Goal: Information Seeking & Learning: Learn about a topic

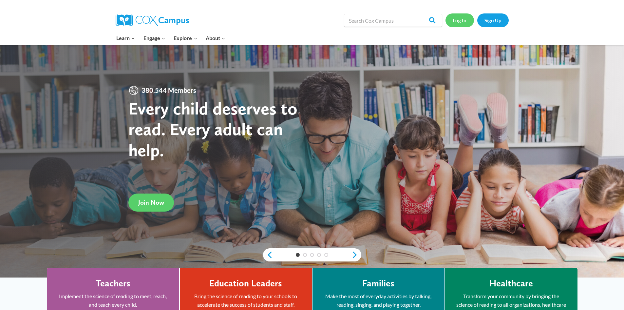
click at [466, 22] on link "Log In" at bounding box center [460, 19] width 29 height 13
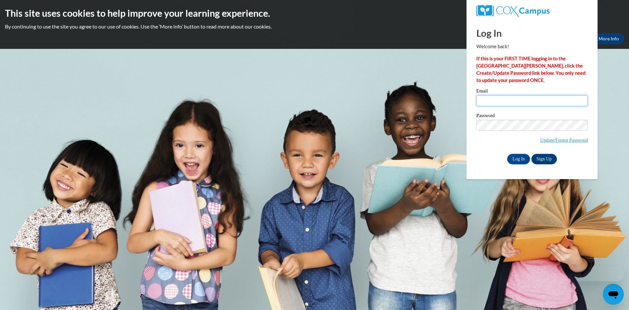
click at [497, 100] on input "Email" at bounding box center [531, 100] width 111 height 11
type input "vogel@hjt1.org"
click at [520, 152] on div "Email vogel@hjt1.org Password Update/Forgot Password Log In Sign Up OR" at bounding box center [531, 125] width 111 height 75
click at [519, 158] on input "Log In" at bounding box center [518, 159] width 23 height 10
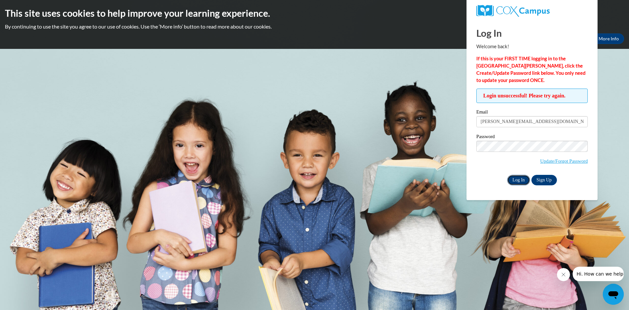
click at [516, 178] on input "Log In" at bounding box center [518, 180] width 23 height 10
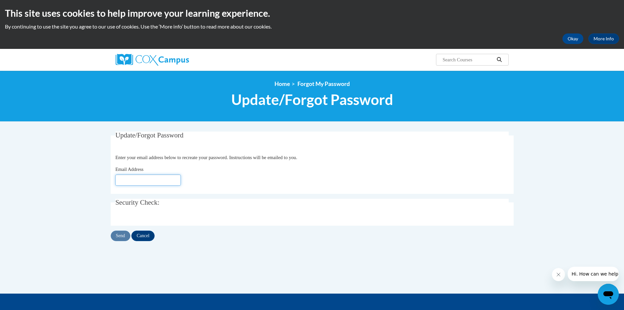
click at [149, 183] on input "Email Address" at bounding box center [148, 179] width 66 height 11
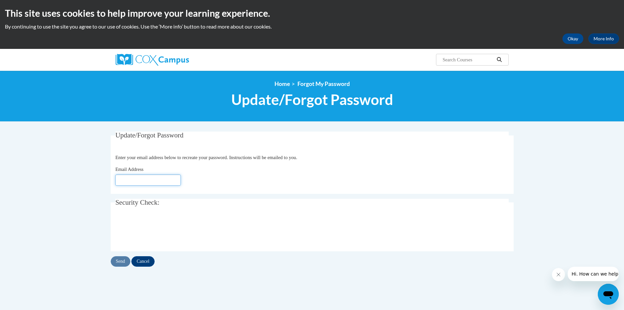
type input "vogel@hjt1.org"
click at [118, 261] on input "Send" at bounding box center [121, 261] width 20 height 10
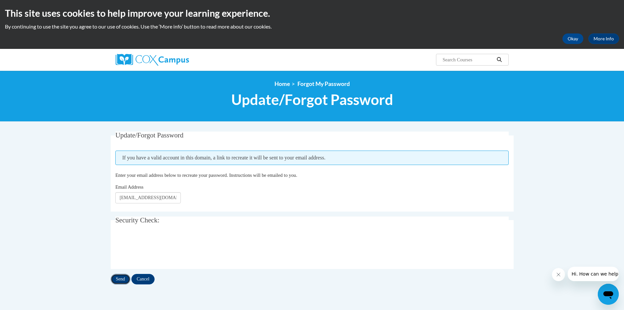
click at [119, 282] on input "Send" at bounding box center [121, 279] width 20 height 10
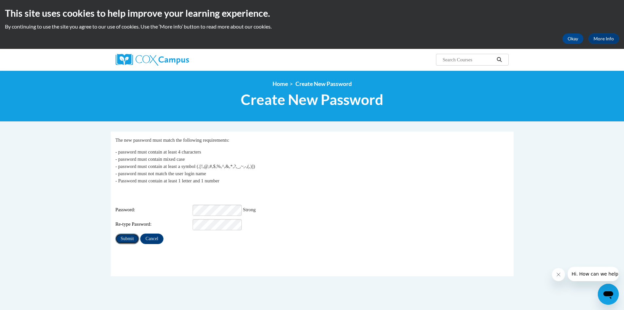
click at [118, 233] on input "Submit" at bounding box center [127, 238] width 24 height 10
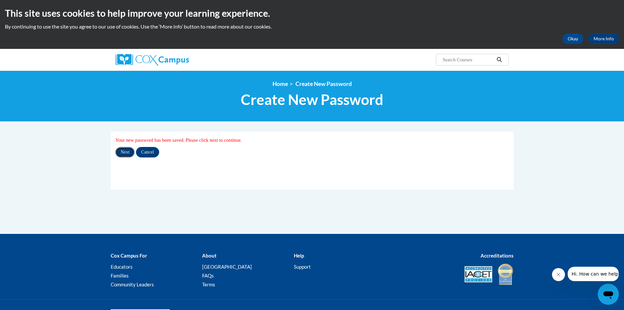
click at [119, 150] on input "Next" at bounding box center [124, 152] width 19 height 10
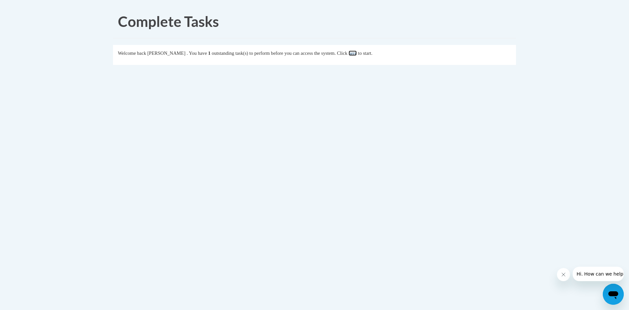
click at [357, 52] on link "here" at bounding box center [353, 52] width 8 height 5
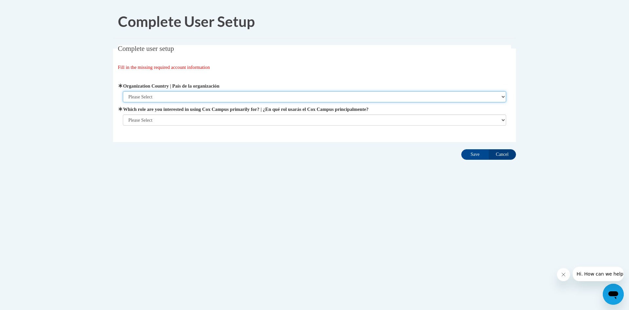
click at [404, 100] on select "Please Select [GEOGRAPHIC_DATA] | [GEOGRAPHIC_DATA] Outside of [GEOGRAPHIC_DATA…" at bounding box center [315, 96] width 384 height 11
select select "ad49bcad-a171-4b2e-b99c-48b446064914"
click at [123, 91] on select "Please Select [GEOGRAPHIC_DATA] | [GEOGRAPHIC_DATA] Outside of [GEOGRAPHIC_DATA…" at bounding box center [315, 96] width 384 height 11
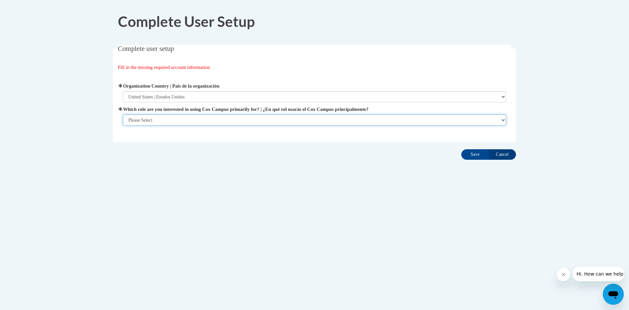
click at [405, 117] on select "Please Select College/University | Colegio/Universidad Community/Nonprofit Part…" at bounding box center [315, 119] width 384 height 11
select select "fbf2d438-af2f-41f8-98f1-81c410e29de3"
click at [123, 126] on select "Please Select College/University | Colegio/Universidad Community/Nonprofit Part…" at bounding box center [315, 119] width 384 height 11
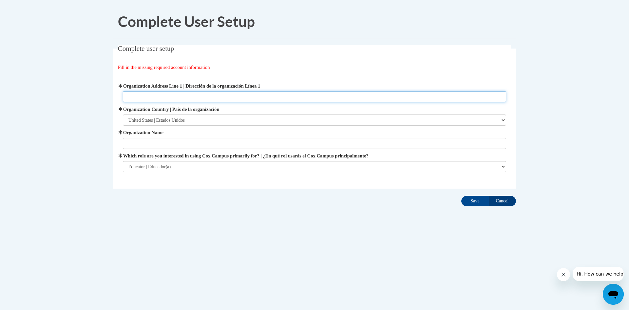
click at [377, 93] on input "Organization Address Line 1 | Dirección de la organización Línea 1" at bounding box center [315, 96] width 384 height 11
type input "600 Higland Ave"
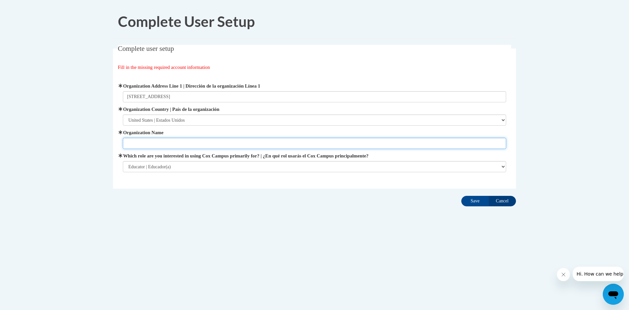
click at [373, 146] on input "Organization Name" at bounding box center [315, 143] width 384 height 11
type input "School District of Hartford Jt1 / Rossman Elementary"
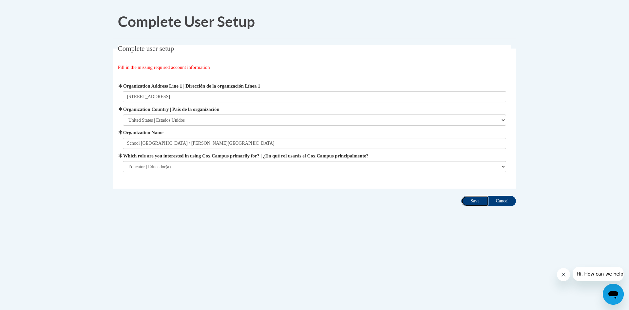
click at [471, 198] on input "Save" at bounding box center [475, 201] width 28 height 10
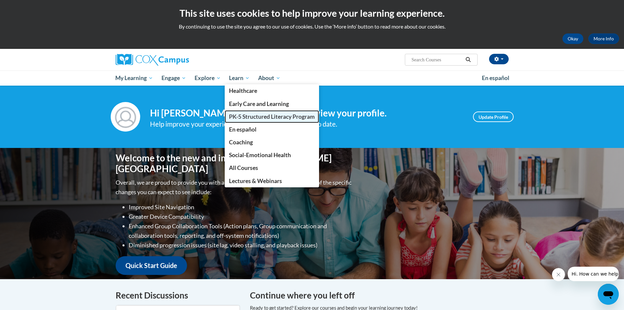
click at [253, 116] on span "PK-5 Structured Literacy Program" at bounding box center [272, 116] width 86 height 7
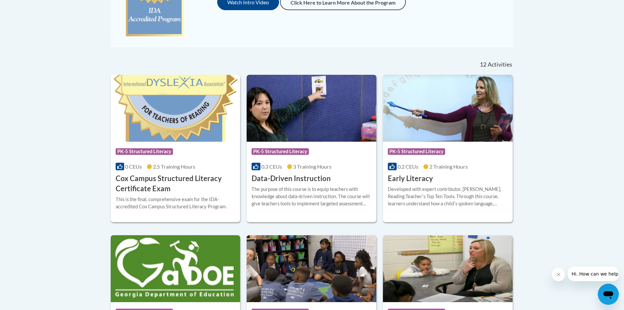
scroll to position [229, 0]
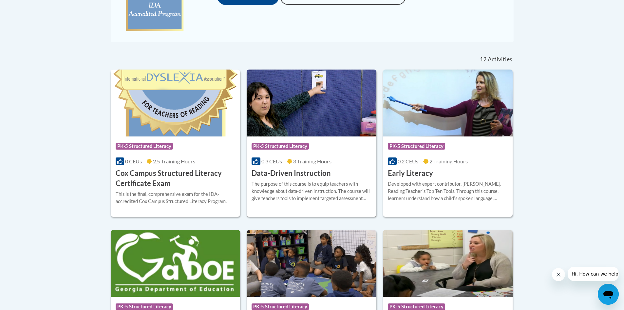
click at [292, 162] on icon at bounding box center [289, 161] width 5 height 5
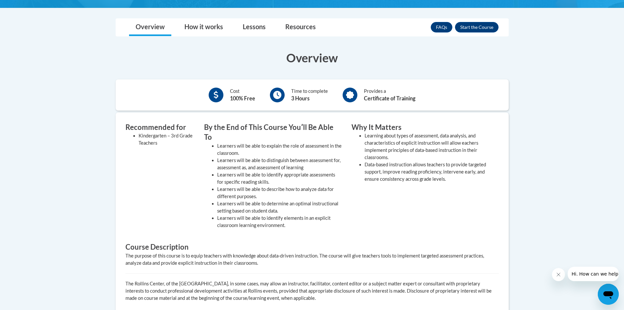
scroll to position [33, 0]
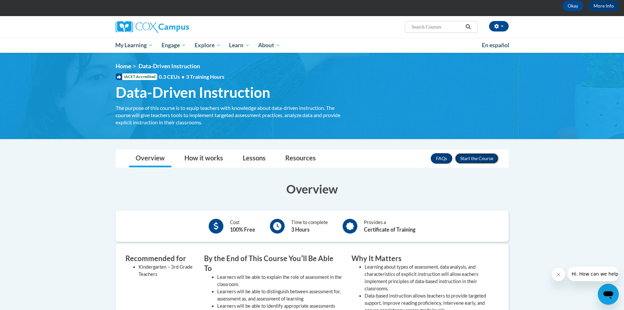
click at [471, 159] on button "Enroll" at bounding box center [477, 158] width 44 height 10
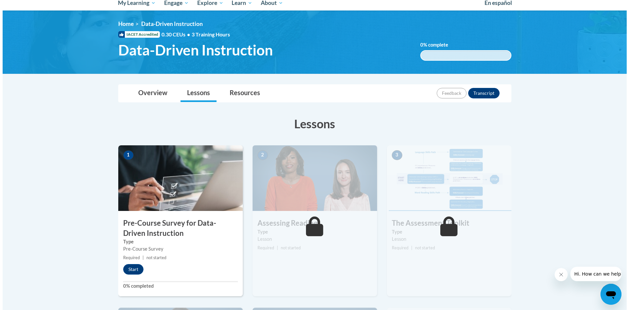
scroll to position [98, 0]
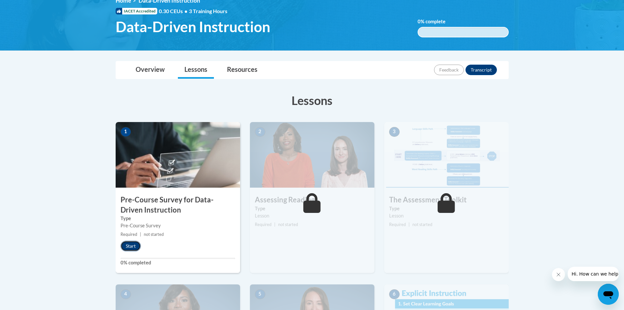
click at [125, 247] on button "Start" at bounding box center [131, 246] width 20 height 10
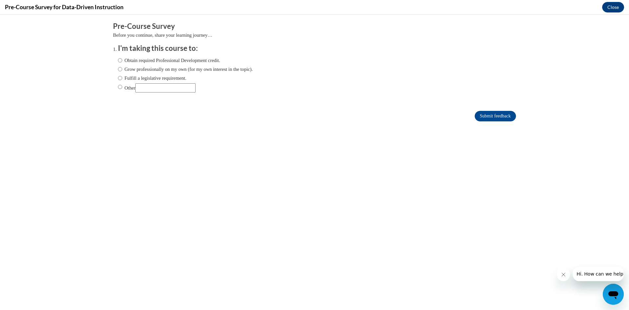
scroll to position [0, 0]
click at [168, 77] on label "Fulfill a legislative requirement." at bounding box center [152, 77] width 68 height 7
click at [122, 77] on input "Fulfill a legislative requirement." at bounding box center [120, 77] width 4 height 7
radio input "true"
click at [488, 118] on input "Submit feedback" at bounding box center [495, 116] width 41 height 10
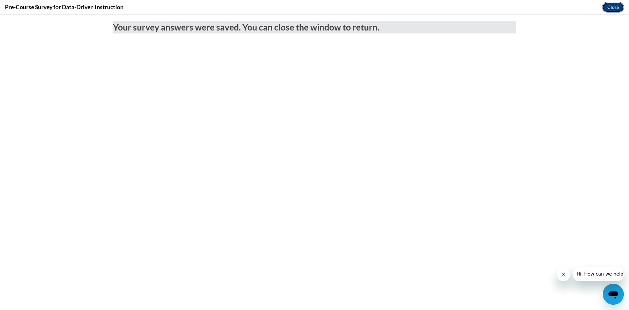
click at [612, 6] on button "Close" at bounding box center [613, 7] width 22 height 10
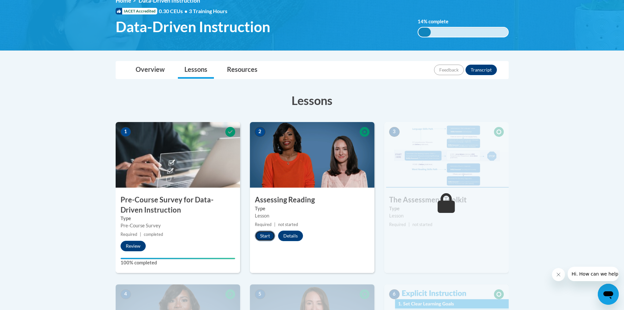
click at [258, 235] on button "Start" at bounding box center [265, 235] width 20 height 10
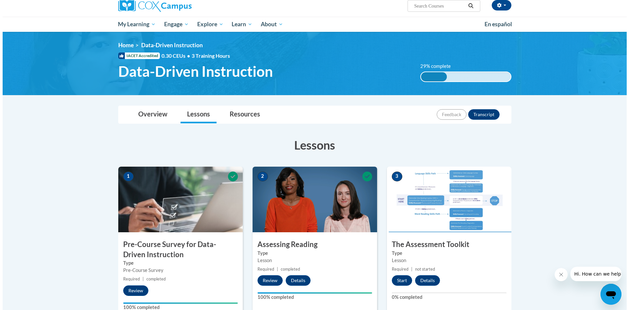
scroll to position [66, 0]
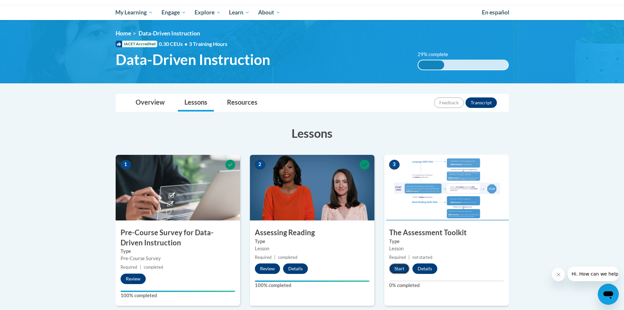
click at [393, 270] on button "Start" at bounding box center [399, 268] width 20 height 10
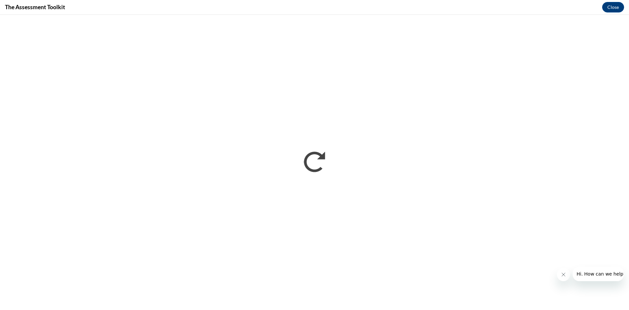
scroll to position [0, 0]
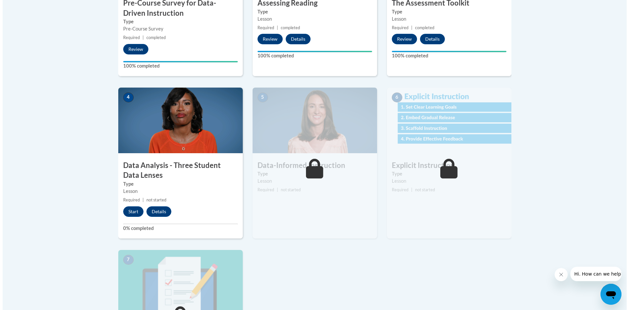
scroll to position [328, 0]
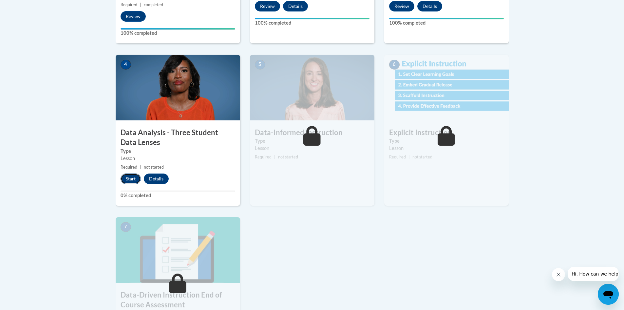
click at [128, 177] on button "Start" at bounding box center [131, 178] width 20 height 10
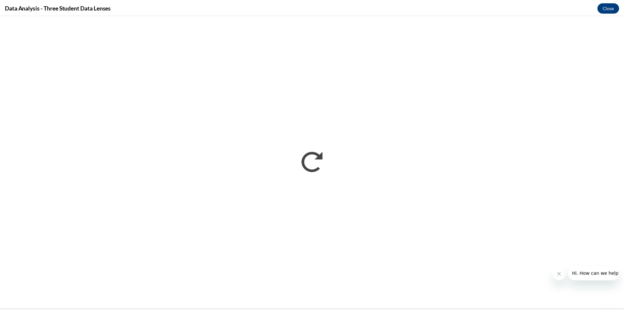
scroll to position [0, 0]
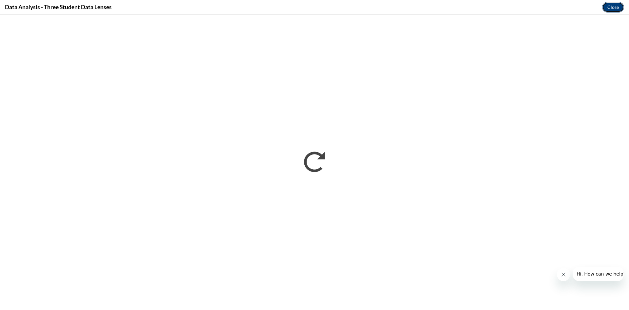
click at [610, 7] on button "Close" at bounding box center [613, 7] width 22 height 10
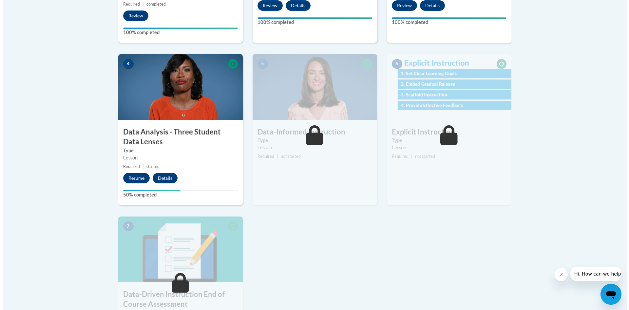
scroll to position [295, 0]
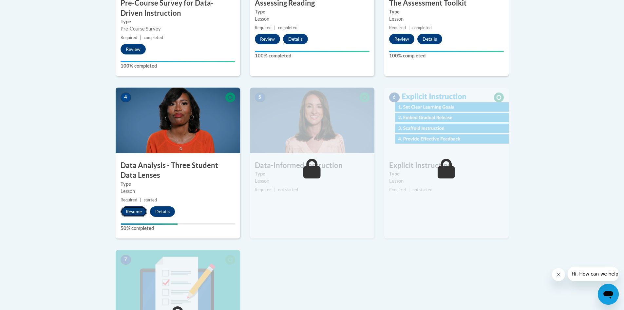
click at [136, 212] on button "Resume" at bounding box center [134, 211] width 27 height 10
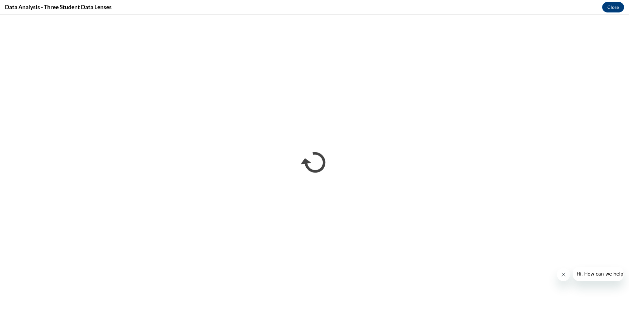
scroll to position [0, 0]
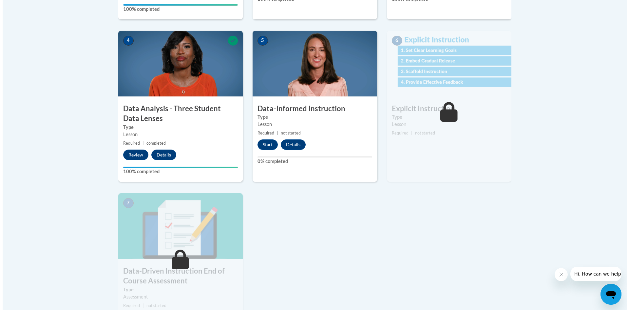
scroll to position [360, 0]
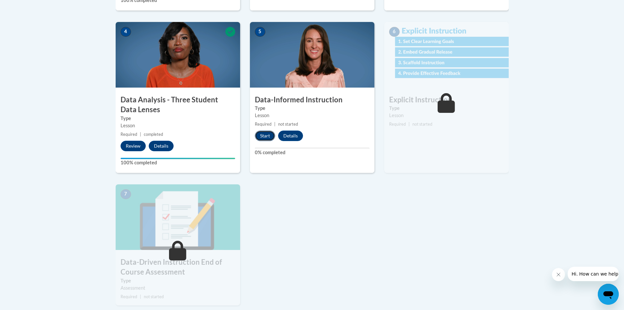
click at [265, 134] on button "Start" at bounding box center [265, 135] width 20 height 10
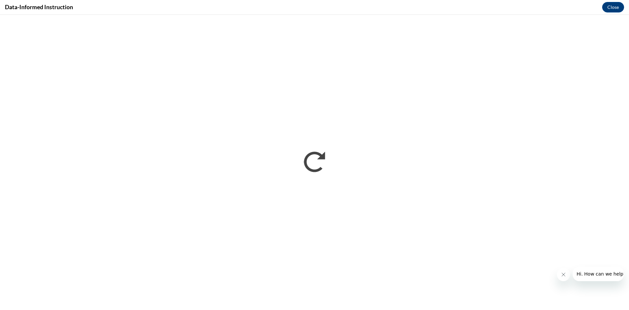
scroll to position [0, 0]
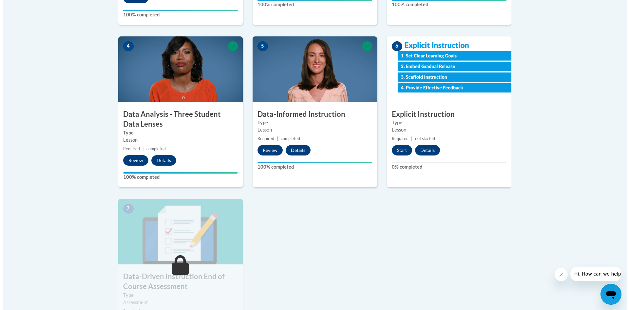
scroll to position [360, 0]
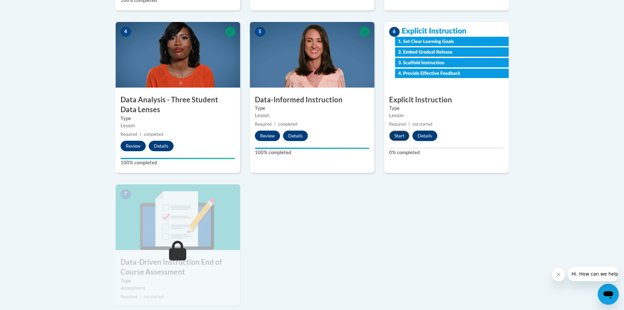
click at [395, 134] on button "Start" at bounding box center [399, 135] width 20 height 10
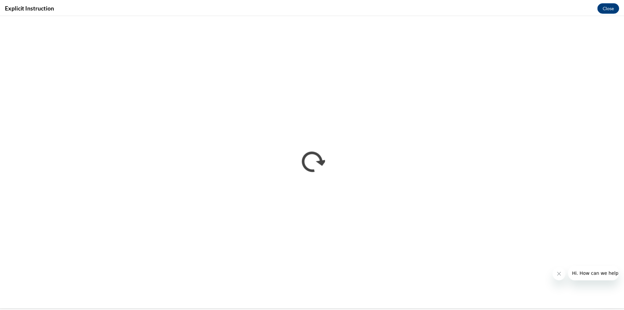
scroll to position [0, 0]
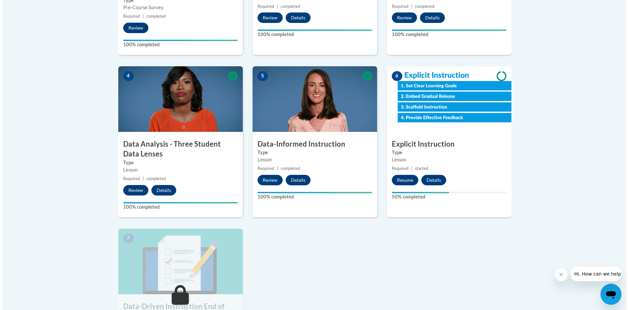
scroll to position [328, 0]
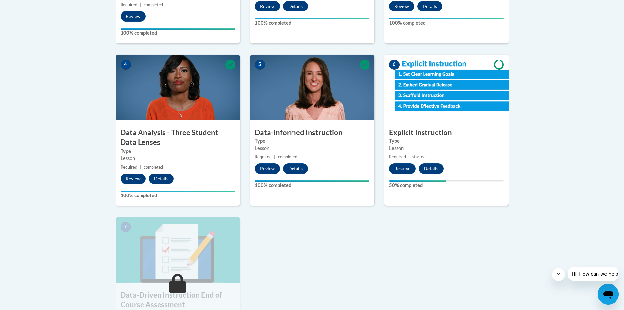
click at [445, 86] on img at bounding box center [446, 88] width 125 height 66
click at [405, 167] on button "Resume" at bounding box center [402, 168] width 27 height 10
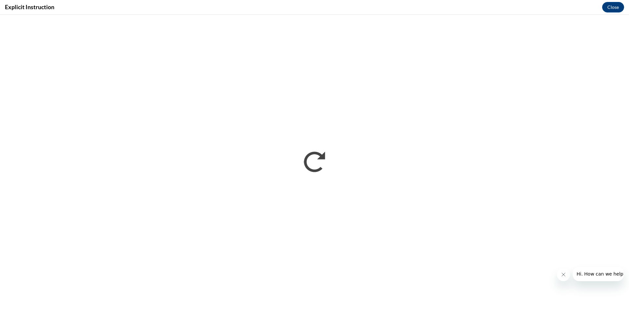
scroll to position [0, 0]
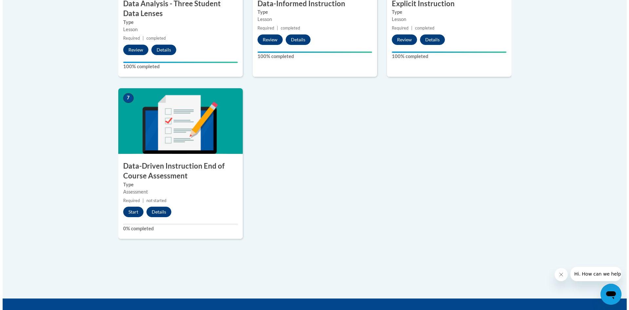
scroll to position [492, 0]
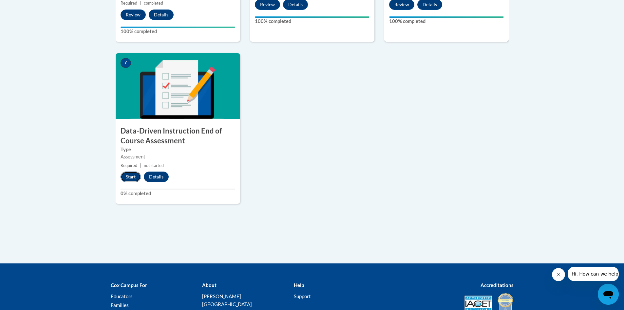
click at [125, 176] on button "Start" at bounding box center [131, 176] width 20 height 10
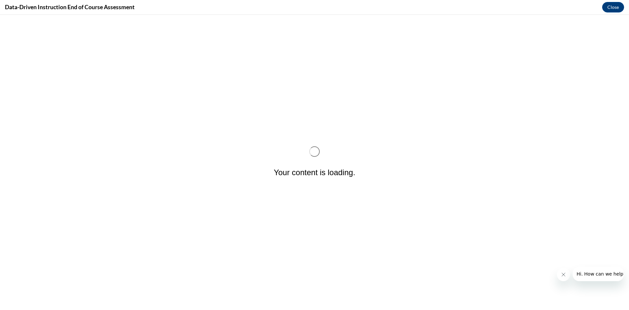
scroll to position [0, 0]
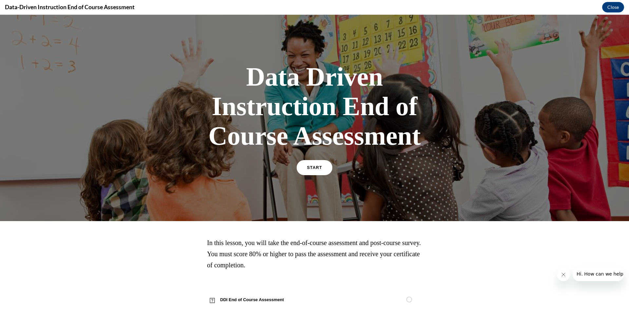
click at [317, 167] on span "START" at bounding box center [314, 167] width 15 height 5
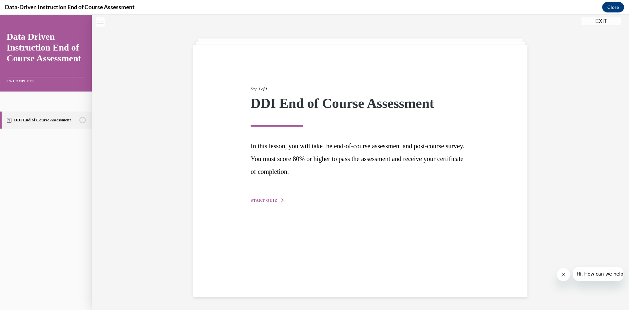
scroll to position [21, 0]
click at [262, 199] on span "START QUIZ" at bounding box center [264, 200] width 27 height 5
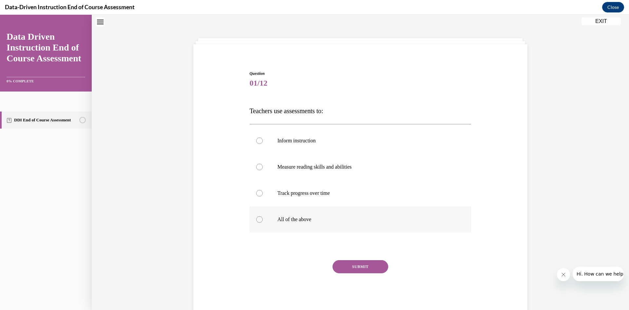
click at [297, 220] on p "All of the above" at bounding box center [367, 219] width 178 height 7
click at [263, 220] on input "All of the above" at bounding box center [259, 219] width 7 height 7
radio input "true"
click at [358, 263] on button "SUBMIT" at bounding box center [361, 266] width 56 height 13
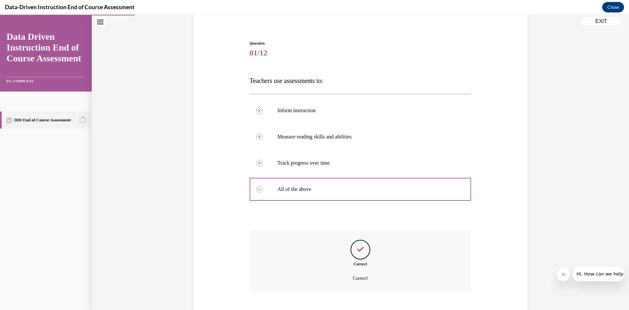
scroll to position [91, 0]
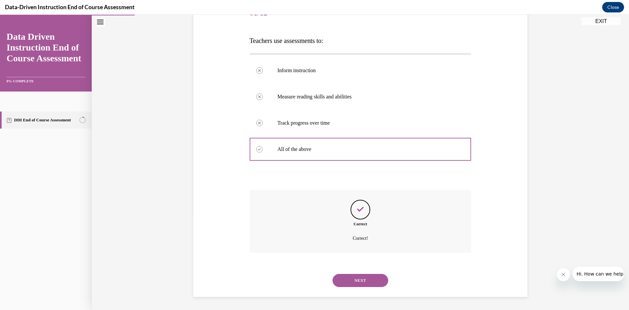
click at [368, 277] on button "NEXT" at bounding box center [361, 280] width 56 height 13
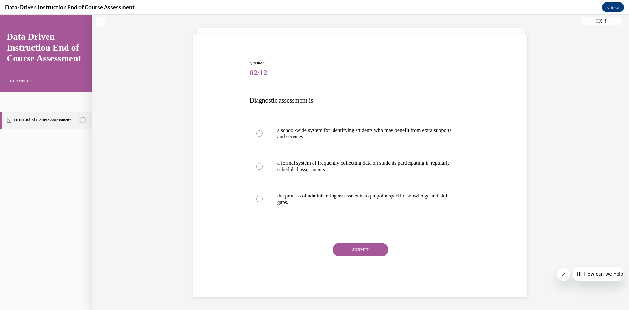
scroll to position [31, 0]
click at [323, 198] on p "the process of administering assessments to pinpoint specific knowledge and ski…" at bounding box center [367, 198] width 178 height 13
click at [263, 198] on input "the process of administering assessments to pinpoint specific knowledge and ski…" at bounding box center [259, 199] width 7 height 7
radio input "true"
click at [348, 250] on button "SUBMIT" at bounding box center [361, 249] width 56 height 13
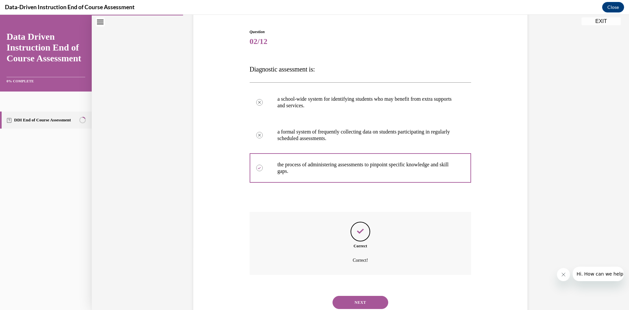
scroll to position [84, 0]
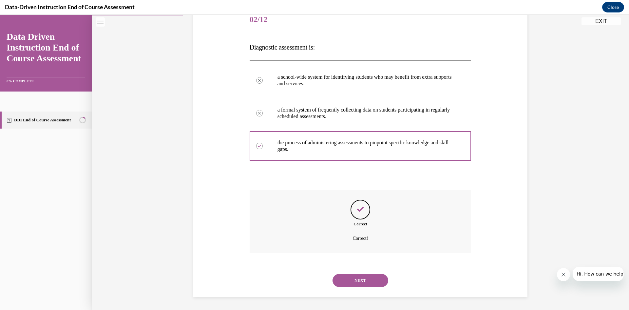
click at [352, 278] on button "NEXT" at bounding box center [361, 280] width 56 height 13
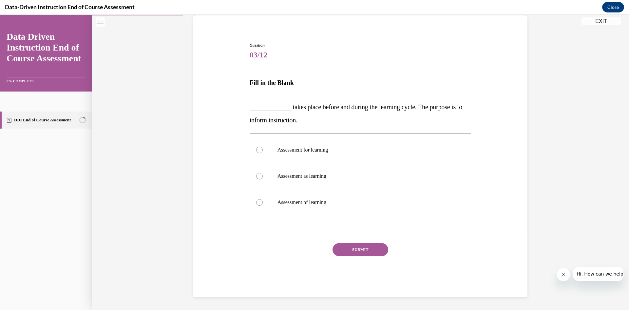
scroll to position [49, 0]
click at [311, 148] on p "Assessment for learning" at bounding box center [367, 149] width 178 height 7
click at [263, 148] on input "Assessment for learning" at bounding box center [259, 149] width 7 height 7
radio input "true"
click at [358, 248] on button "SUBMIT" at bounding box center [361, 249] width 56 height 13
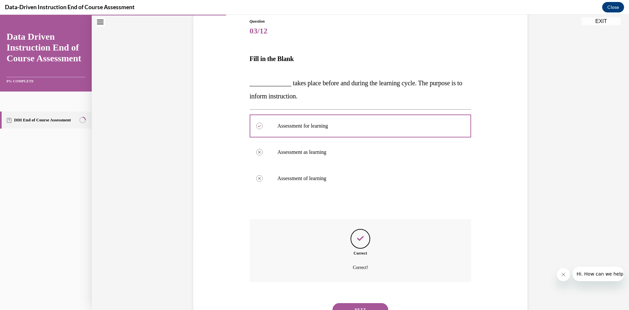
scroll to position [102, 0]
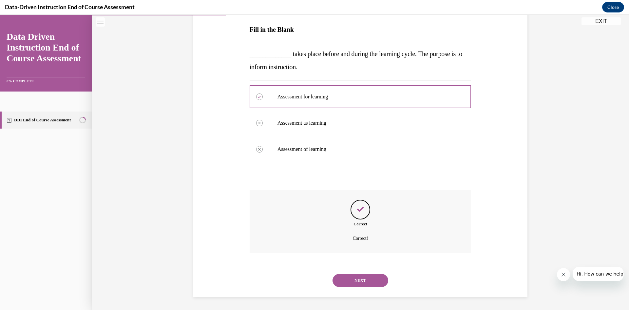
click at [370, 279] on button "NEXT" at bounding box center [361, 280] width 56 height 13
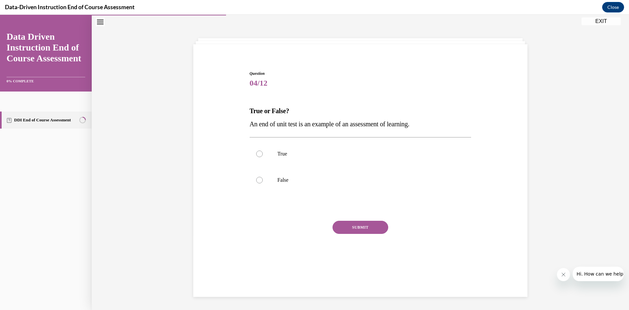
scroll to position [21, 0]
click at [284, 151] on p "True" at bounding box center [367, 153] width 178 height 7
click at [263, 151] on input "True" at bounding box center [259, 153] width 7 height 7
radio input "true"
click at [360, 229] on button "SUBMIT" at bounding box center [361, 227] width 56 height 13
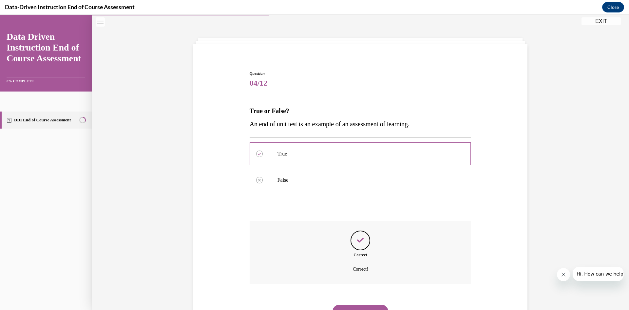
scroll to position [51, 0]
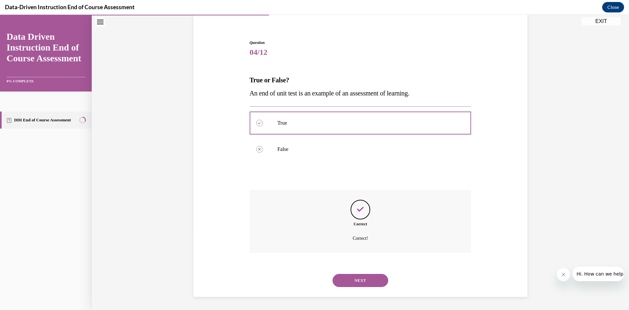
click at [350, 283] on button "NEXT" at bounding box center [361, 280] width 56 height 13
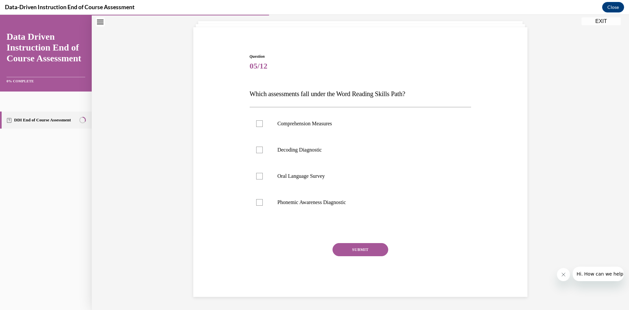
scroll to position [21, 0]
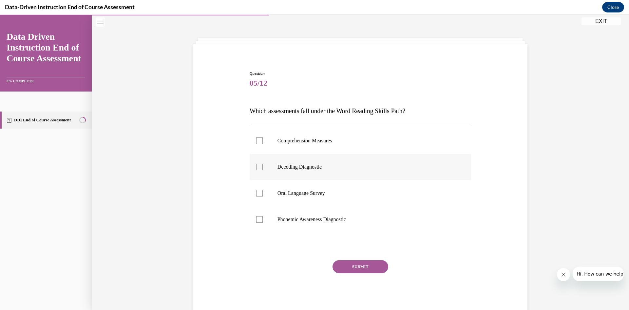
click at [301, 169] on p "Decoding Diagnostic" at bounding box center [367, 167] width 178 height 7
click at [263, 169] on input "Decoding Diagnostic" at bounding box center [259, 167] width 7 height 7
checkbox input "true"
click at [301, 221] on p "Phonemic Awareness Diagnostic" at bounding box center [367, 219] width 178 height 7
click at [263, 221] on input "Phonemic Awareness Diagnostic" at bounding box center [259, 219] width 7 height 7
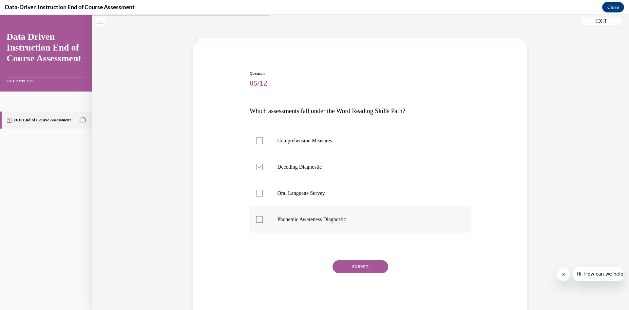
checkbox input "true"
click at [357, 266] on button "SUBMIT" at bounding box center [361, 266] width 56 height 13
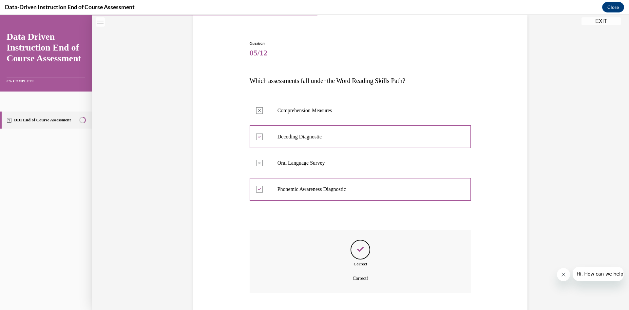
scroll to position [91, 0]
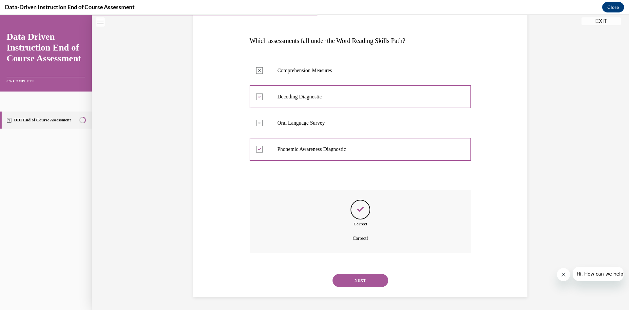
click at [370, 276] on button "NEXT" at bounding box center [361, 280] width 56 height 13
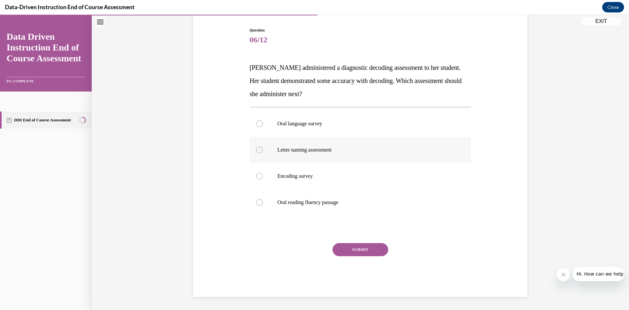
click at [315, 152] on p "Letter naming assessment" at bounding box center [367, 149] width 178 height 7
click at [263, 152] on input "Letter naming assessment" at bounding box center [259, 149] width 7 height 7
radio input "true"
click at [370, 255] on button "SUBMIT" at bounding box center [361, 249] width 56 height 13
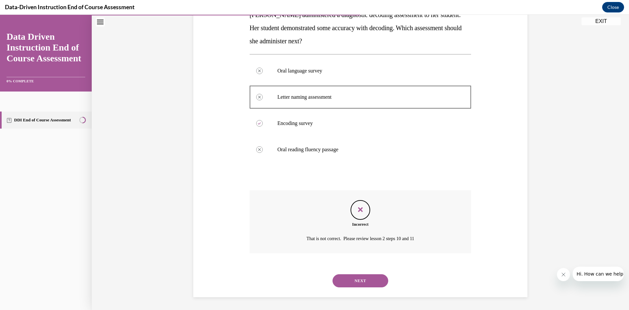
scroll to position [117, 0]
click at [353, 275] on button "NEXT" at bounding box center [361, 280] width 56 height 13
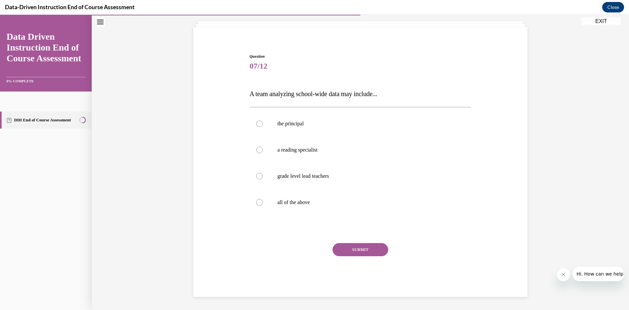
scroll to position [38, 0]
click at [290, 119] on label "the principal" at bounding box center [361, 123] width 222 height 26
click at [263, 120] on input "the principal" at bounding box center [259, 123] width 7 height 7
radio input "true"
click at [288, 147] on p "a reading specialist" at bounding box center [367, 149] width 178 height 7
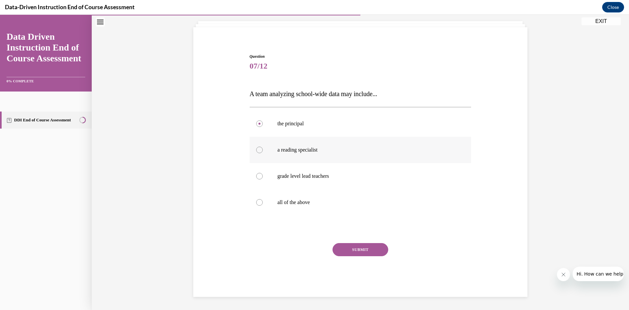
click at [263, 147] on input "a reading specialist" at bounding box center [259, 149] width 7 height 7
radio input "true"
click at [289, 204] on p "all of the above" at bounding box center [367, 202] width 178 height 7
click at [263, 204] on input "all of the above" at bounding box center [259, 202] width 7 height 7
radio input "true"
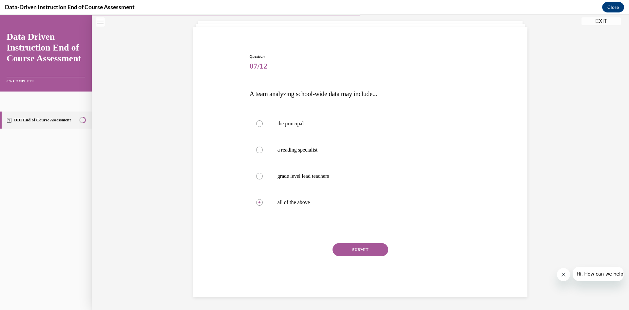
click at [360, 257] on div "SUBMIT" at bounding box center [361, 259] width 222 height 33
click at [366, 244] on button "SUBMIT" at bounding box center [361, 249] width 56 height 13
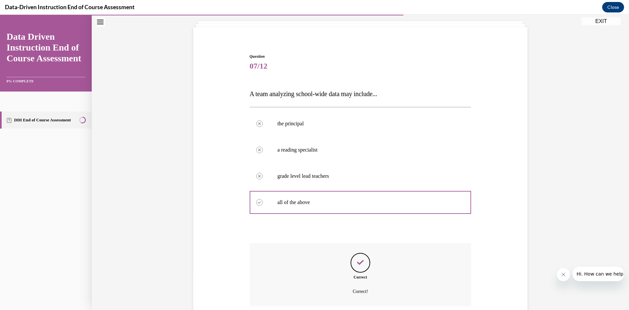
scroll to position [91, 0]
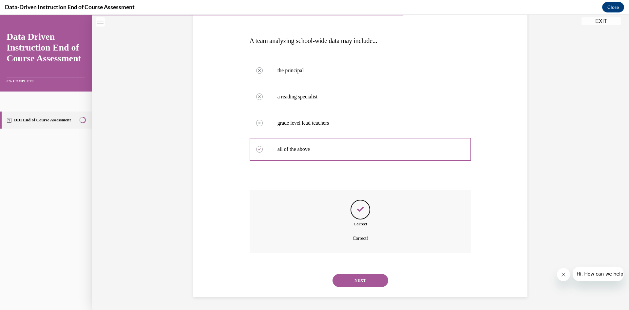
click at [353, 275] on button "NEXT" at bounding box center [361, 280] width 56 height 13
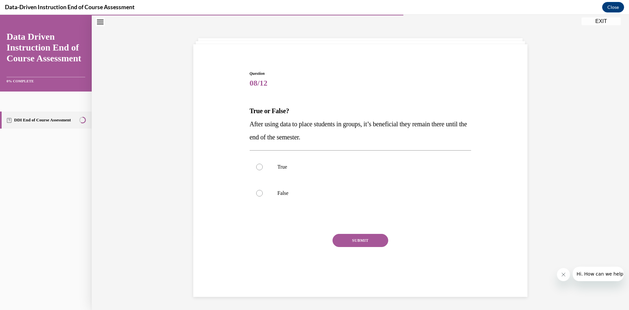
scroll to position [21, 0]
click at [278, 189] on label "False" at bounding box center [361, 193] width 222 height 26
click at [263, 190] on input "False" at bounding box center [259, 193] width 7 height 7
radio input "true"
click at [361, 242] on button "SUBMIT" at bounding box center [361, 240] width 56 height 13
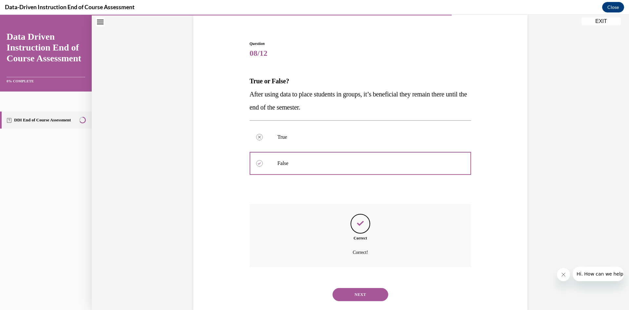
scroll to position [65, 0]
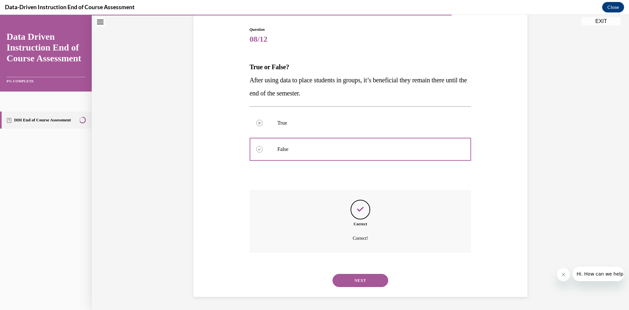
click at [349, 282] on button "NEXT" at bounding box center [361, 280] width 56 height 13
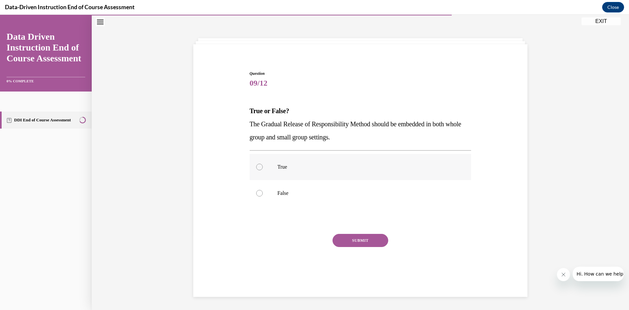
click at [259, 169] on div at bounding box center [259, 167] width 7 height 7
click at [259, 169] on input "True" at bounding box center [259, 167] width 7 height 7
radio input "true"
click at [359, 239] on button "SUBMIT" at bounding box center [361, 240] width 56 height 13
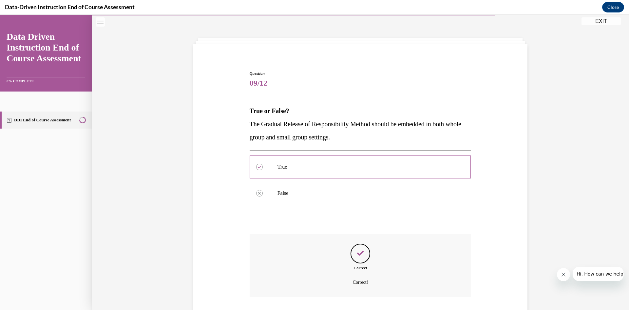
scroll to position [65, 0]
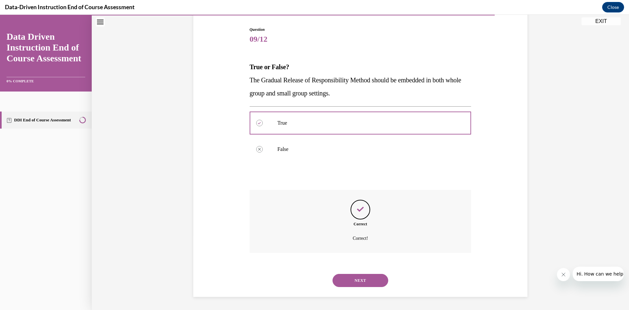
click at [360, 275] on button "NEXT" at bounding box center [361, 280] width 56 height 13
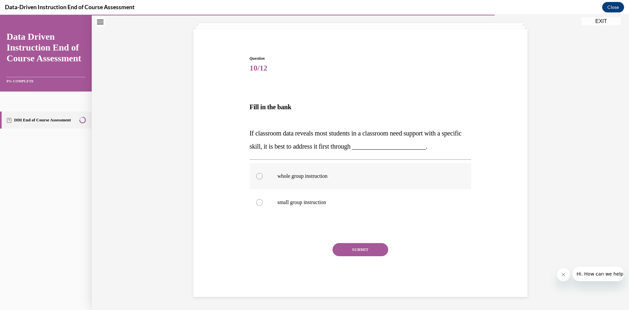
click at [313, 173] on p "whole group instruction" at bounding box center [367, 176] width 178 height 7
click at [263, 173] on input "whole group instruction" at bounding box center [259, 176] width 7 height 7
radio input "true"
click at [360, 253] on button "SUBMIT" at bounding box center [361, 249] width 56 height 13
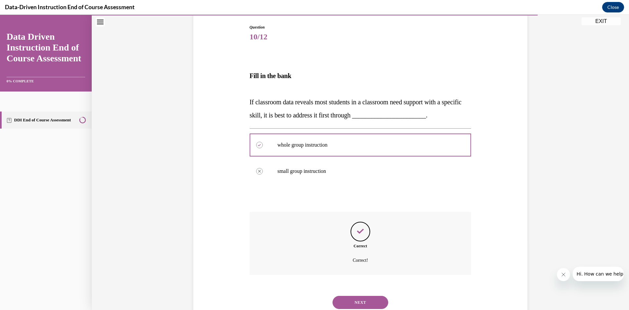
scroll to position [89, 0]
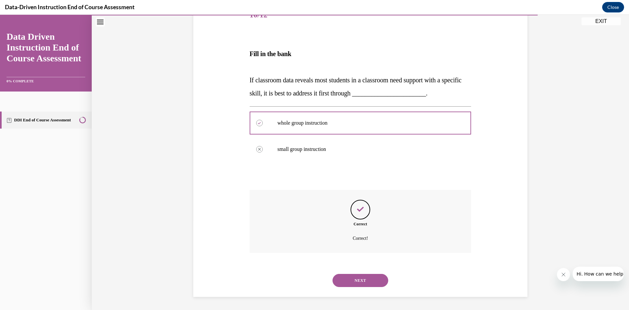
click at [348, 281] on button "NEXT" at bounding box center [361, 280] width 56 height 13
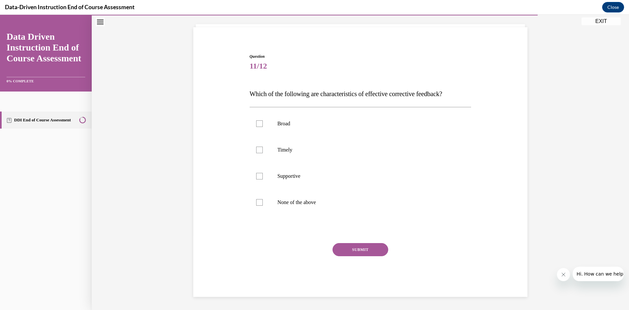
scroll to position [38, 0]
drag, startPoint x: 296, startPoint y: 145, endPoint x: 286, endPoint y: 147, distance: 9.7
click at [294, 145] on label "Timely" at bounding box center [361, 150] width 222 height 26
click at [263, 146] on input "Timely" at bounding box center [259, 149] width 7 height 7
click at [285, 147] on p "Timely" at bounding box center [367, 149] width 178 height 7
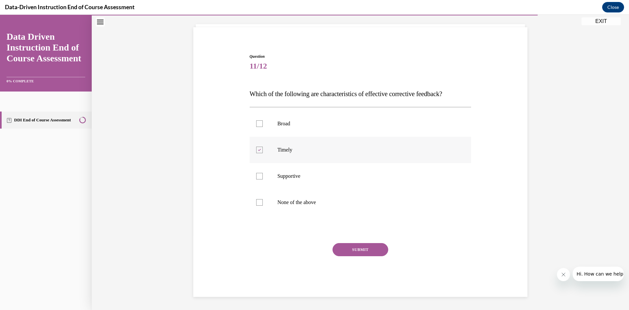
click at [263, 147] on input "Timely" at bounding box center [259, 149] width 7 height 7
click at [286, 151] on p "Timely" at bounding box center [367, 149] width 178 height 7
click at [263, 151] on input "Timely" at bounding box center [259, 149] width 7 height 7
checkbox input "true"
click at [284, 170] on label "Supportive" at bounding box center [361, 176] width 222 height 26
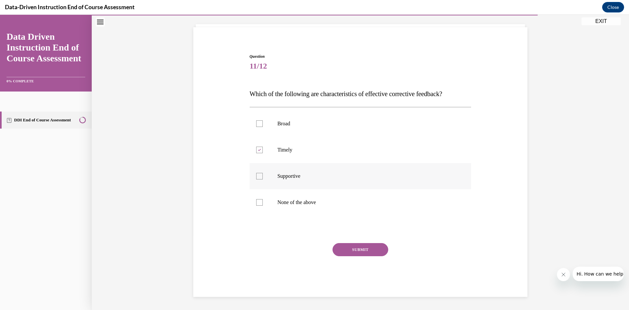
click at [263, 173] on input "Supportive" at bounding box center [259, 176] width 7 height 7
checkbox input "true"
click at [356, 248] on button "SUBMIT" at bounding box center [361, 249] width 56 height 13
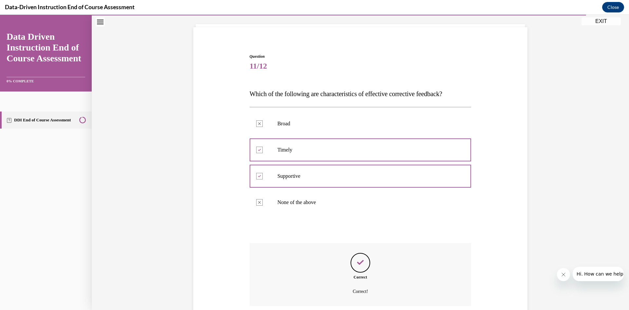
scroll to position [91, 0]
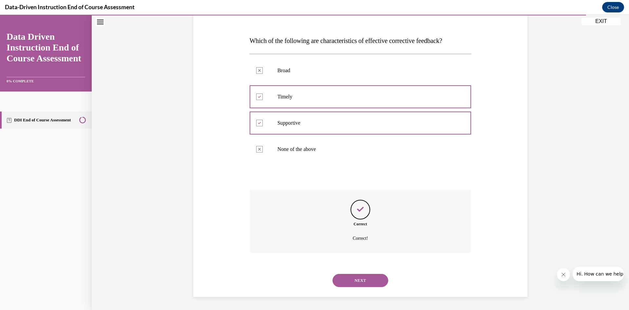
click at [345, 271] on div "NEXT" at bounding box center [361, 280] width 222 height 26
click at [346, 278] on button "NEXT" at bounding box center [361, 280] width 56 height 13
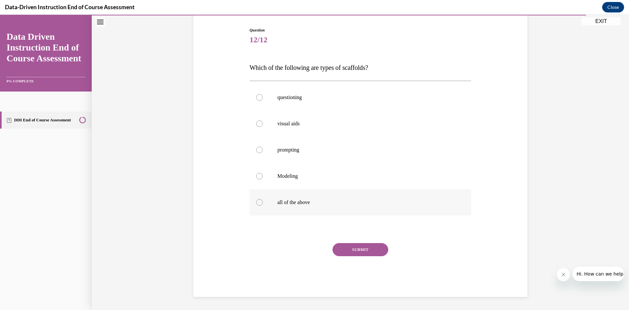
click at [289, 204] on p "all of the above" at bounding box center [367, 202] width 178 height 7
click at [263, 204] on input "all of the above" at bounding box center [259, 202] width 7 height 7
radio input "true"
click at [360, 251] on button "SUBMIT" at bounding box center [361, 249] width 56 height 13
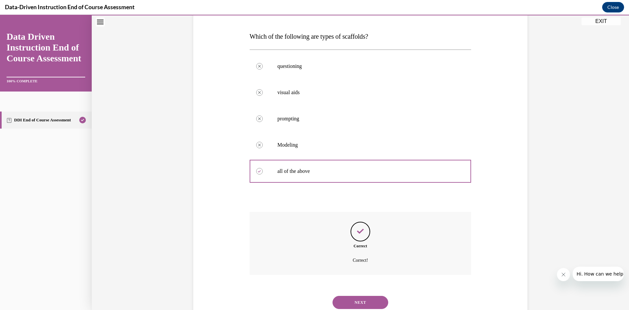
scroll to position [117, 0]
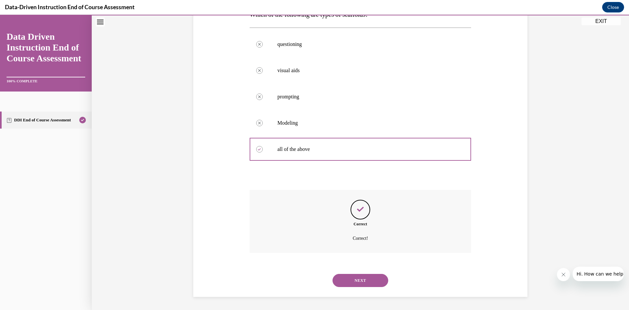
click at [351, 283] on button "NEXT" at bounding box center [361, 280] width 56 height 13
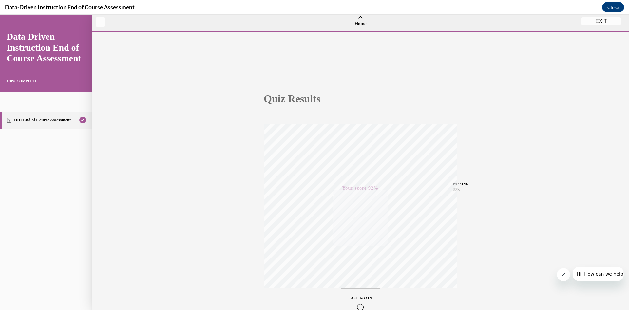
scroll to position [0, 0]
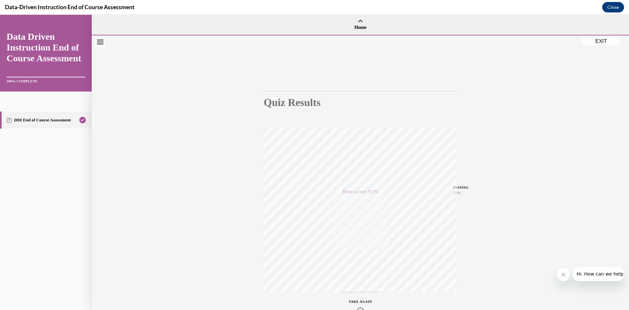
click at [604, 39] on button "EXIT" at bounding box center [601, 41] width 39 height 8
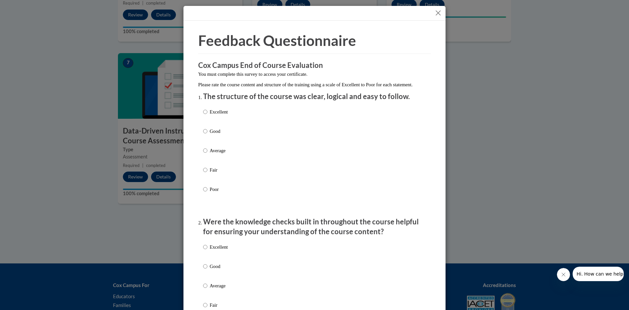
click at [440, 10] on div at bounding box center [315, 13] width 262 height 15
click at [434, 12] on button "Close" at bounding box center [438, 13] width 8 height 8
